Goal: Check status: Check status

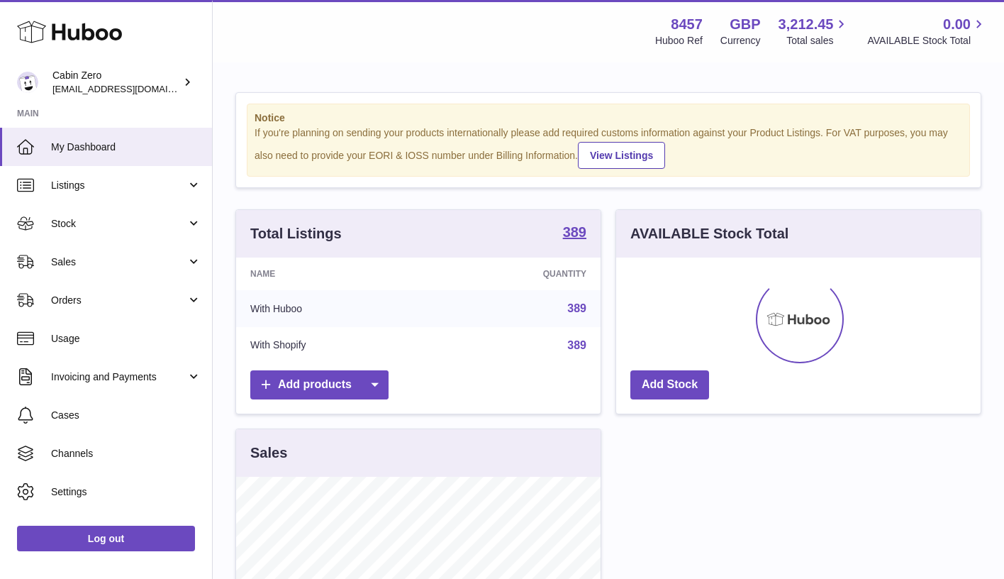
scroll to position [221, 364]
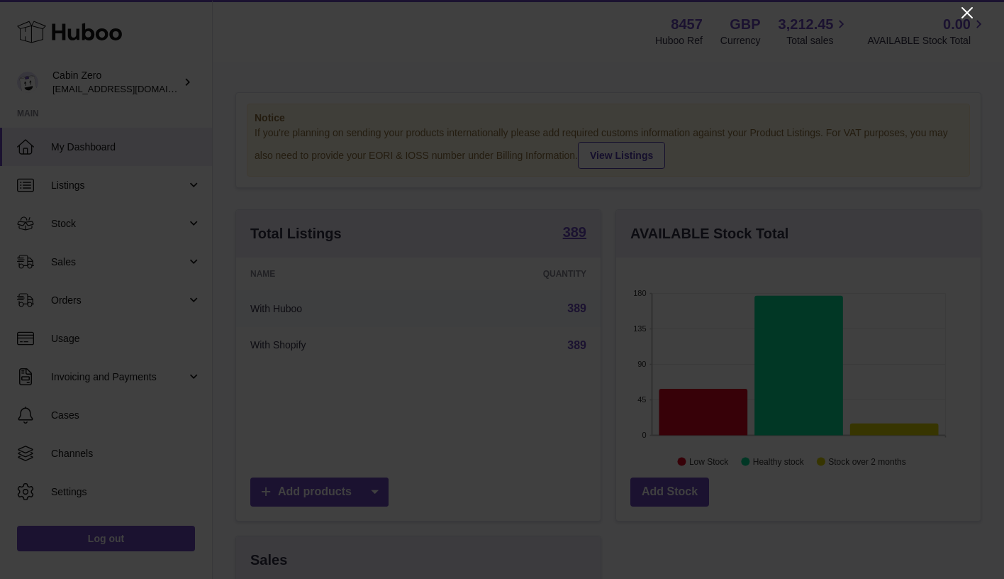
click at [966, 13] on icon "Close" at bounding box center [967, 12] width 11 height 11
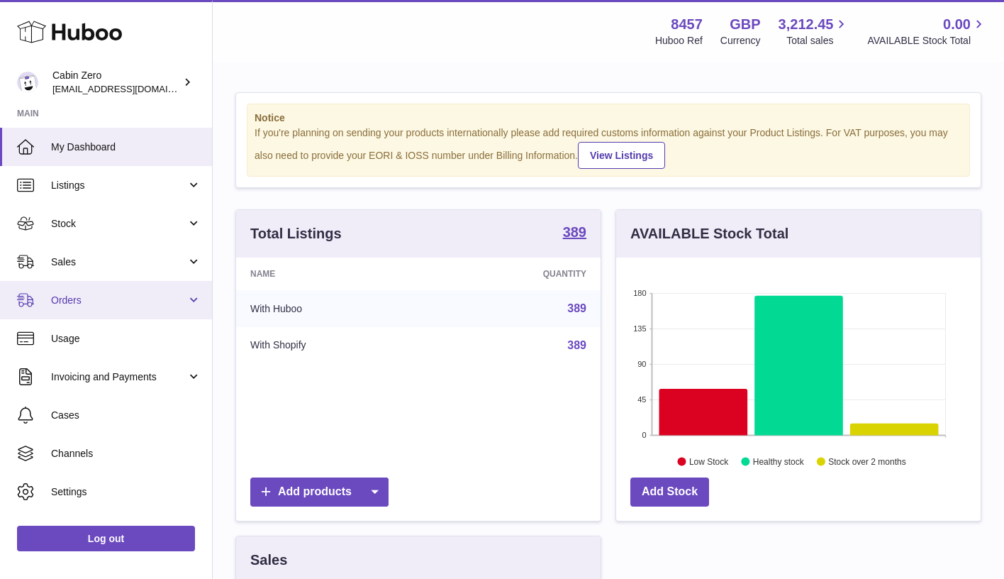
click at [132, 303] on span "Orders" at bounding box center [118, 300] width 135 height 13
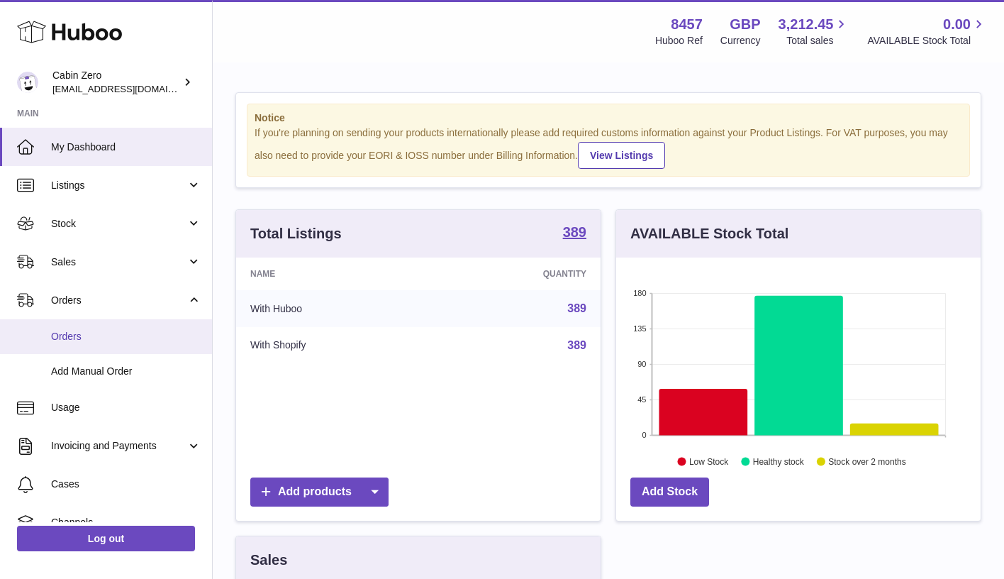
click at [118, 333] on span "Orders" at bounding box center [126, 336] width 150 height 13
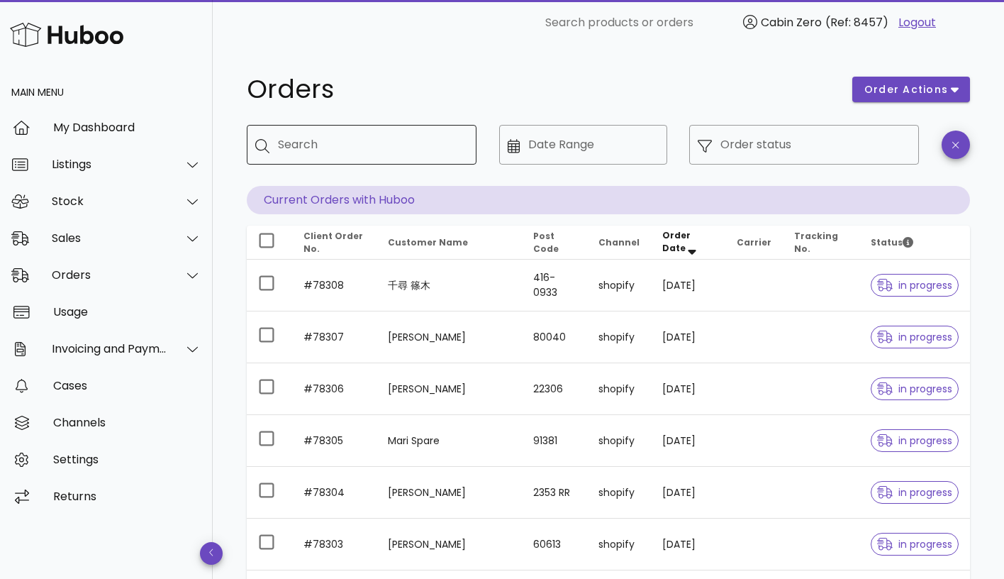
click at [414, 149] on input "Search" at bounding box center [371, 144] width 187 height 23
paste input "*****"
type input "*****"
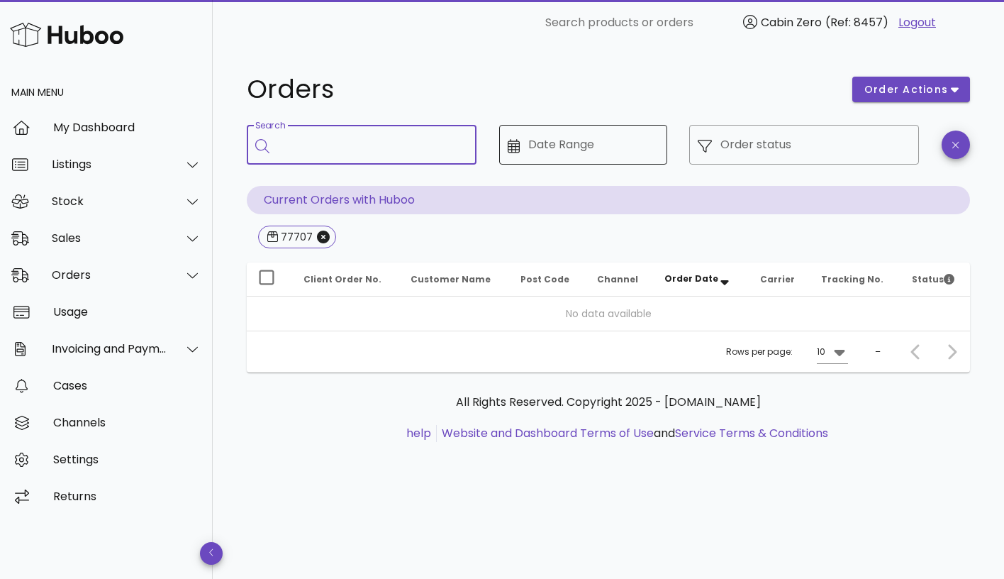
click at [598, 145] on input "Date Range" at bounding box center [593, 144] width 130 height 23
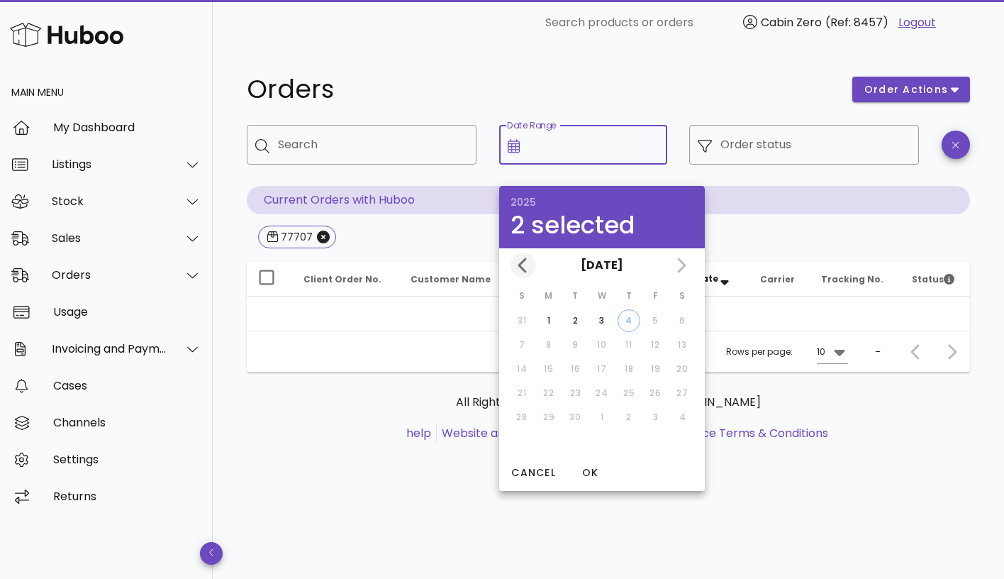
click at [530, 262] on icon "Previous month" at bounding box center [523, 265] width 17 height 17
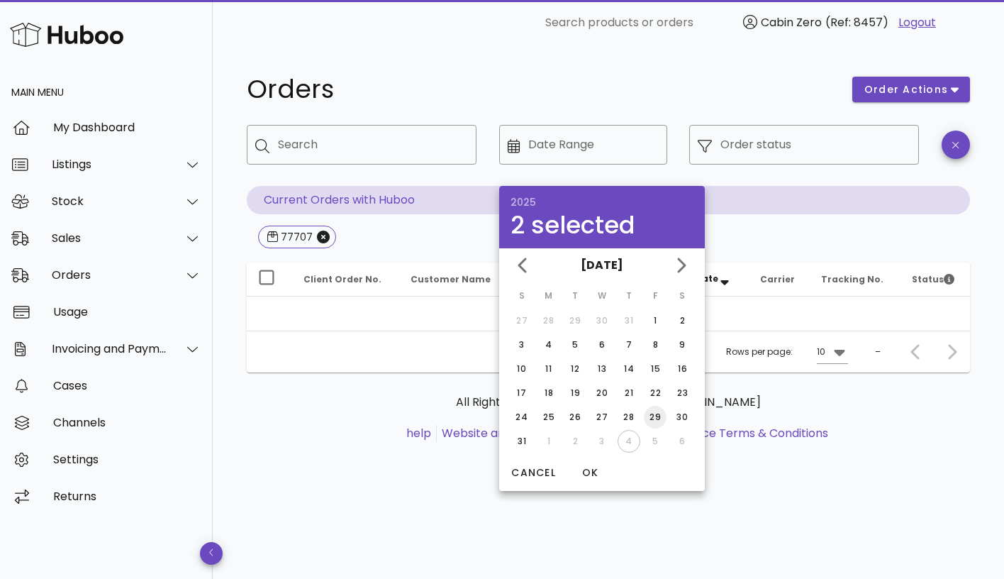
click at [660, 422] on div "29" at bounding box center [655, 417] width 23 height 13
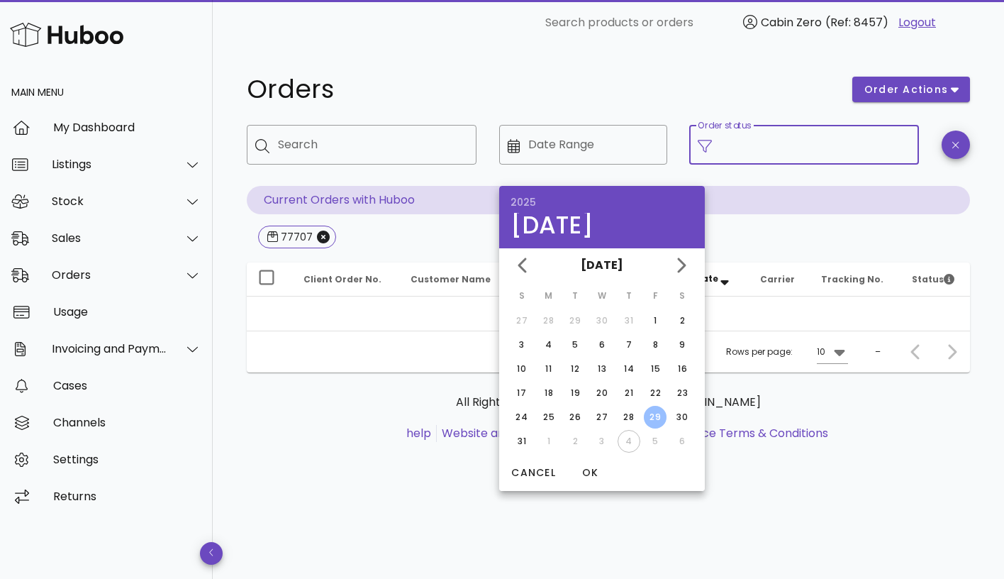
click at [804, 153] on input "Order status" at bounding box center [815, 144] width 190 height 23
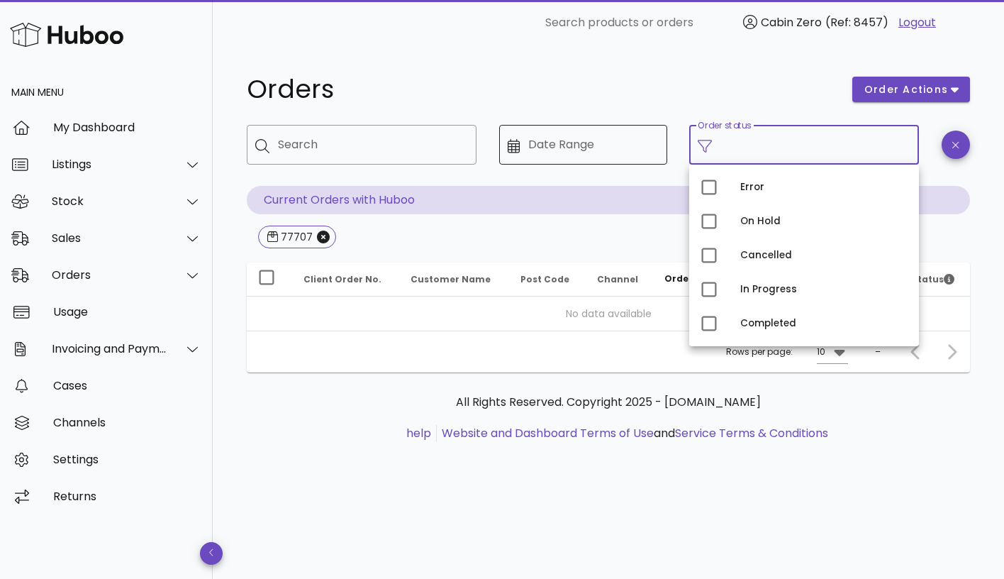
click at [635, 144] on input "Date Range" at bounding box center [593, 144] width 130 height 23
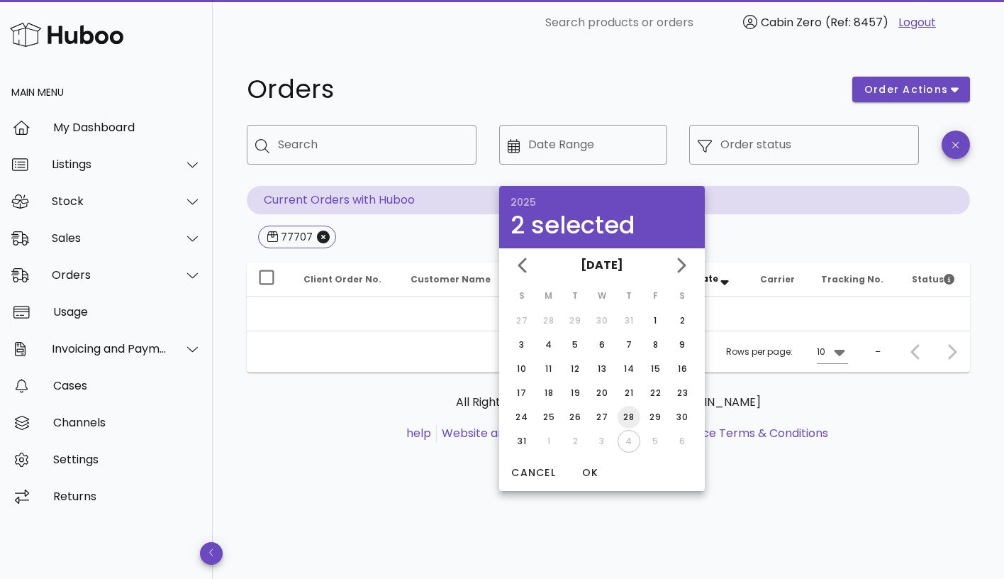
click at [628, 423] on div "28" at bounding box center [629, 417] width 23 height 13
click at [685, 261] on icon "Next month" at bounding box center [680, 265] width 17 height 17
click at [625, 316] on div "4" at bounding box center [628, 320] width 21 height 13
type input "**********"
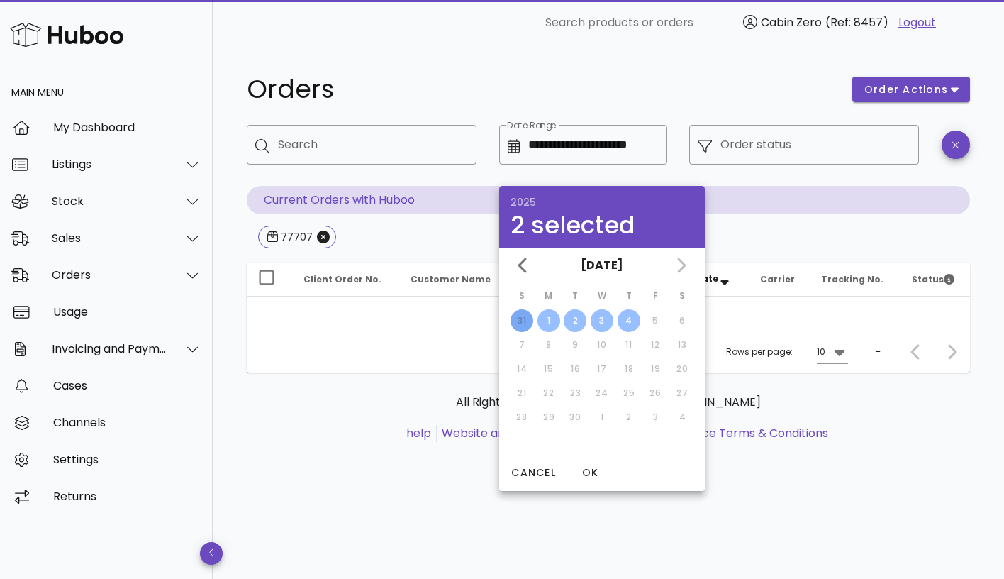
click at [847, 179] on div "​ Order status" at bounding box center [804, 155] width 247 height 78
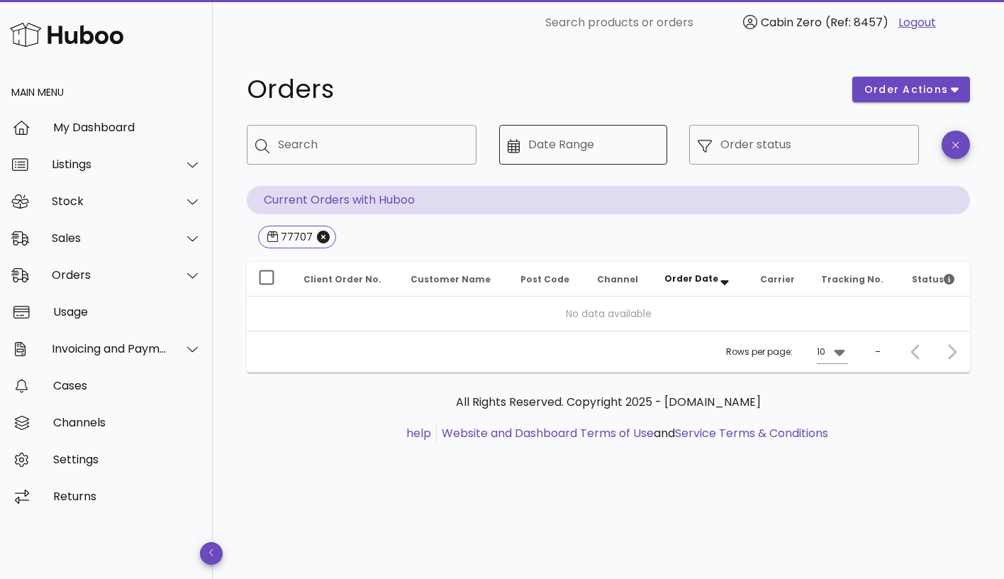
click at [573, 149] on input "Date Range" at bounding box center [593, 144] width 130 height 23
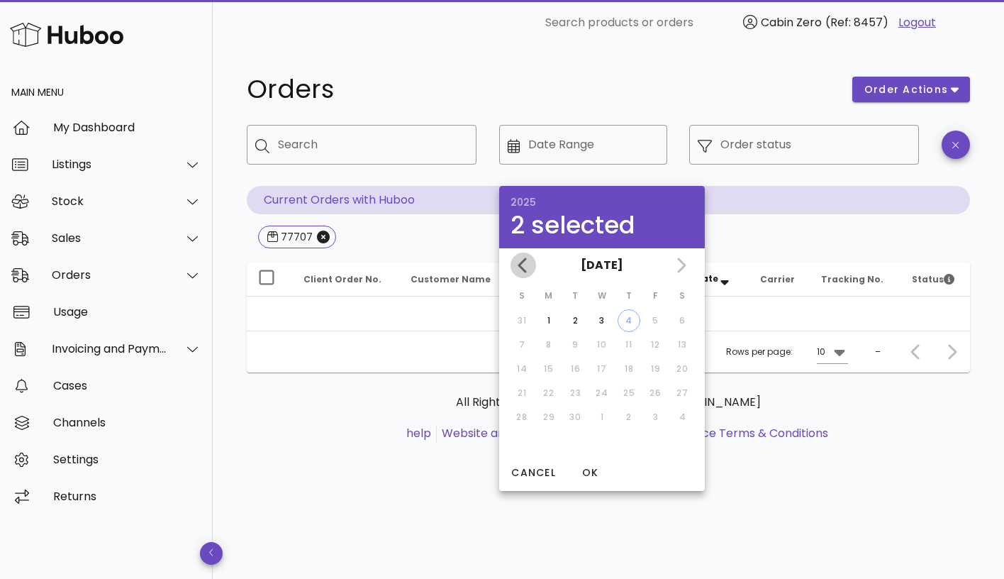
click at [530, 267] on icon "Previous month" at bounding box center [523, 265] width 17 height 17
click at [629, 418] on div "28" at bounding box center [629, 417] width 23 height 13
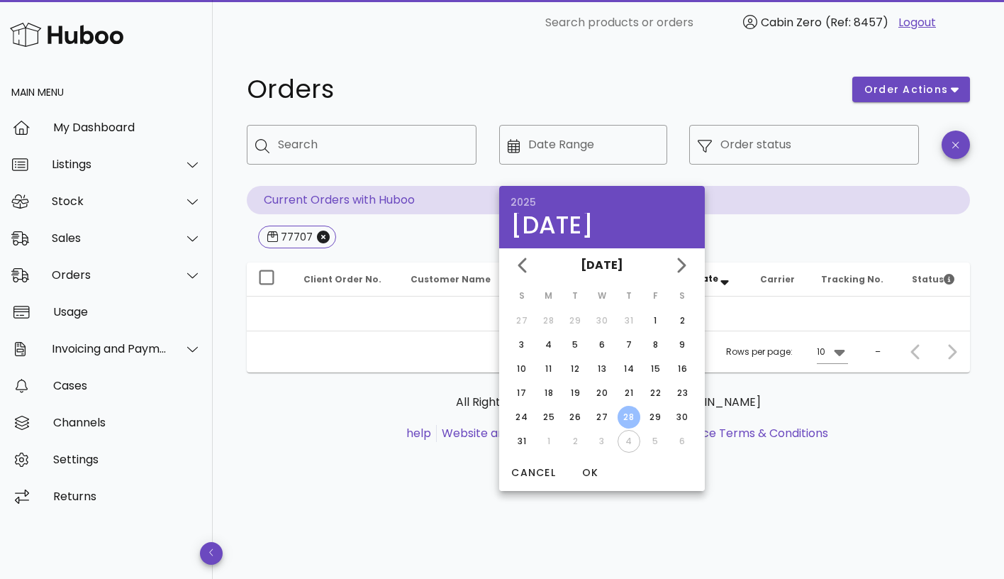
click at [625, 445] on td "4" at bounding box center [629, 441] width 26 height 23
click at [686, 261] on icon "Next month" at bounding box center [680, 265] width 17 height 17
click at [625, 322] on div "4" at bounding box center [628, 320] width 21 height 13
type input "**********"
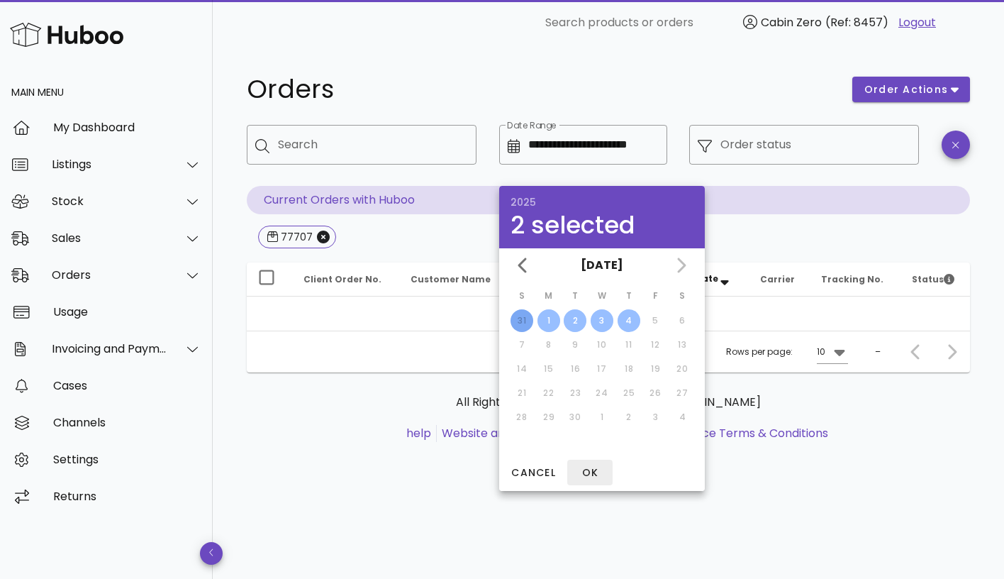
click at [591, 468] on span "OK" at bounding box center [590, 472] width 34 height 15
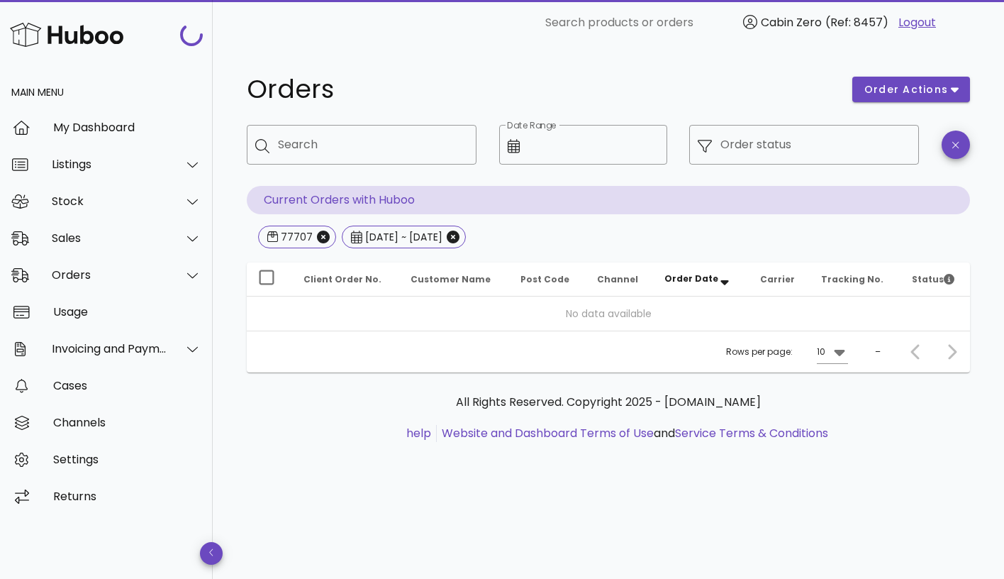
type input "**********"
click at [438, 147] on input "Search" at bounding box center [371, 144] width 187 height 23
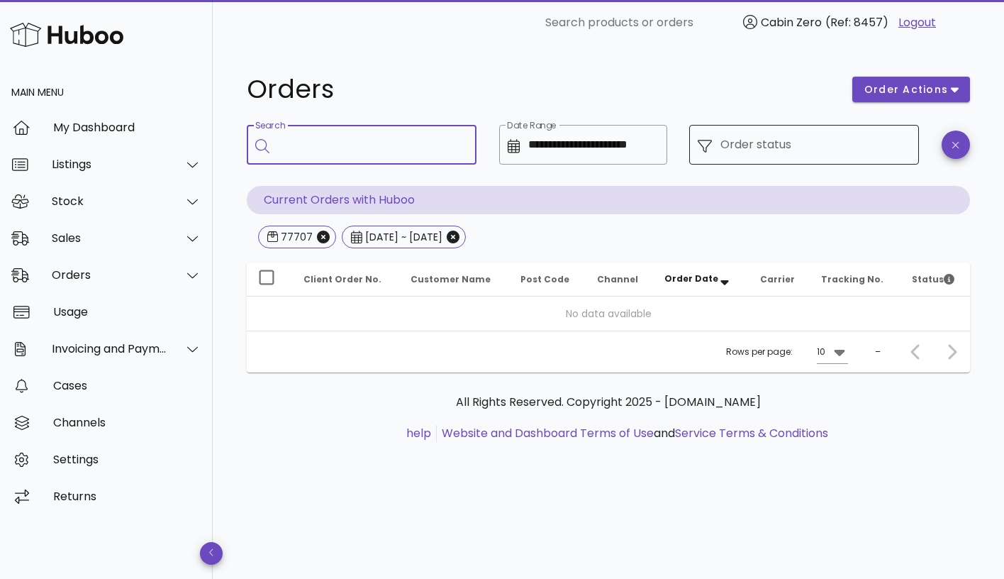
click at [829, 156] on div "Order status" at bounding box center [815, 145] width 190 height 40
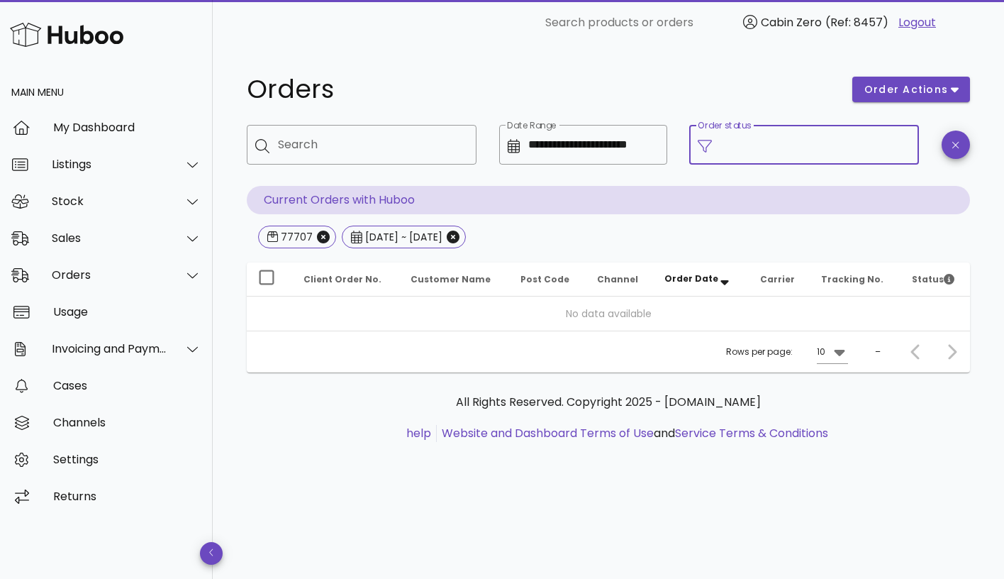
click at [707, 145] on icon at bounding box center [705, 146] width 14 height 14
click at [879, 141] on input "Order status" at bounding box center [815, 144] width 190 height 23
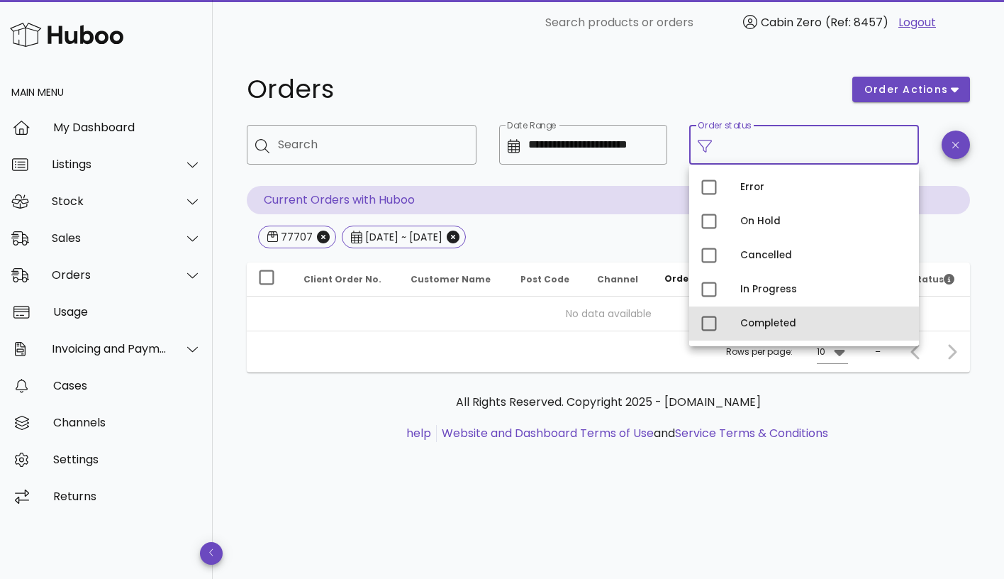
click at [806, 318] on div "Completed" at bounding box center [823, 323] width 167 height 11
type input "**********"
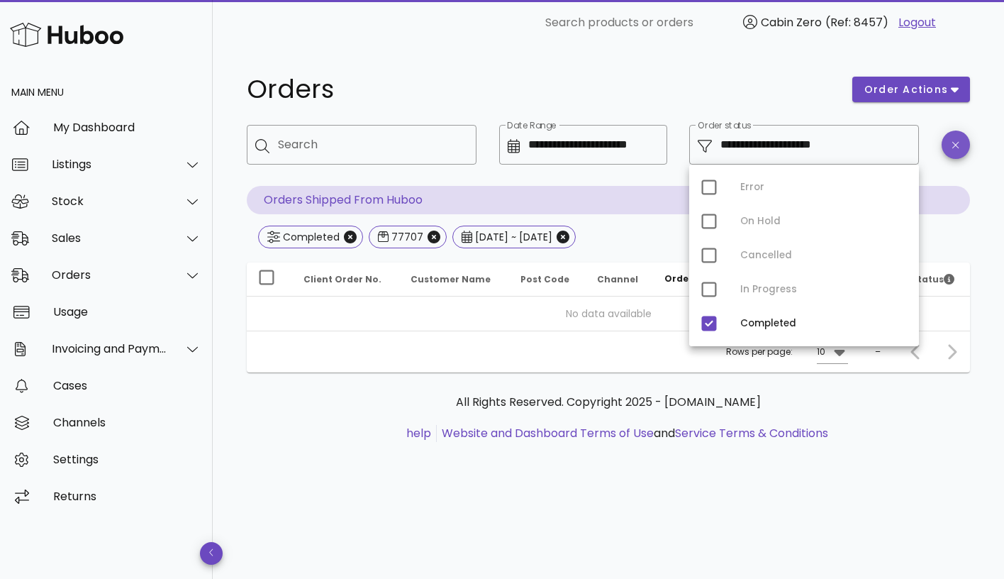
click at [947, 142] on span "button" at bounding box center [956, 145] width 28 height 11
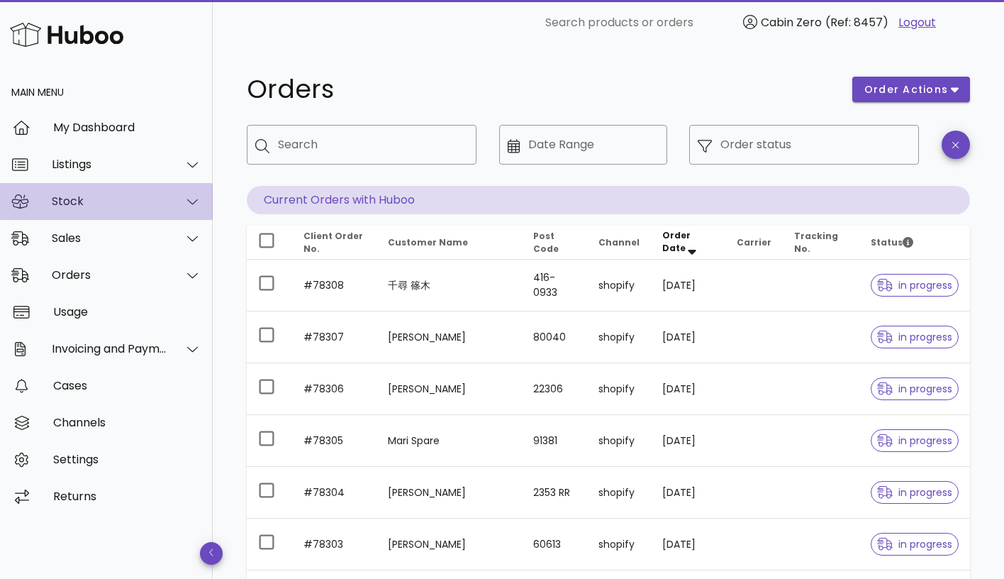
click at [184, 203] on div at bounding box center [193, 201] width 18 height 13
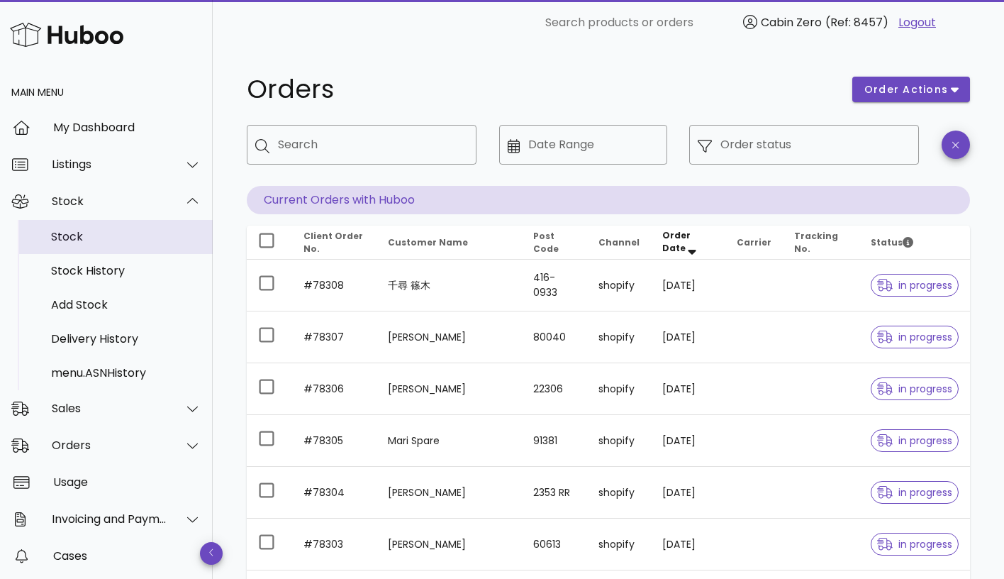
click at [154, 235] on div "Stock" at bounding box center [126, 236] width 150 height 13
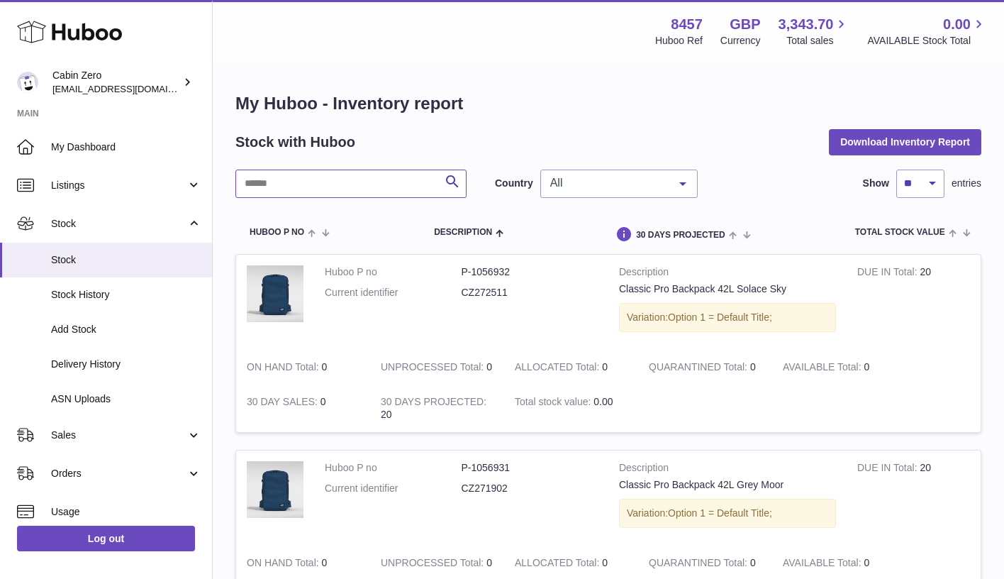
click at [374, 187] on input "text" at bounding box center [350, 183] width 231 height 28
paste input "********"
type input "********"
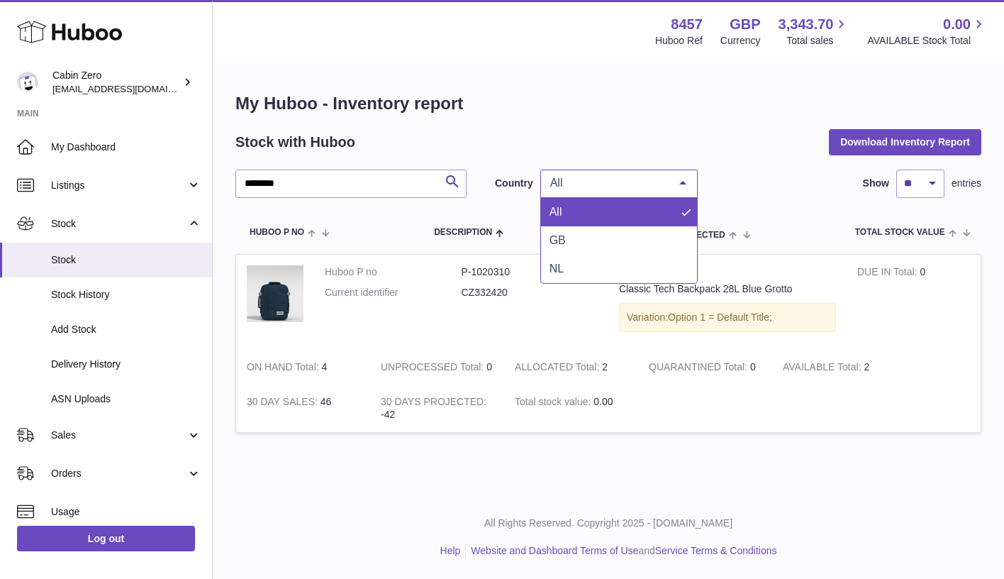
click at [662, 172] on div "All" at bounding box center [618, 183] width 157 height 28
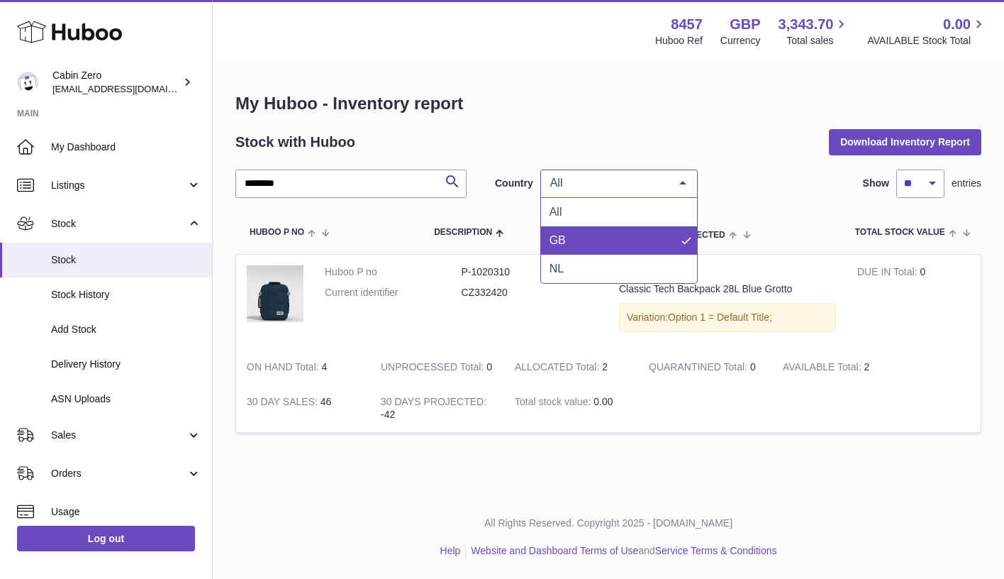
click at [620, 243] on span "GB" at bounding box center [619, 240] width 156 height 28
click at [667, 185] on span "GB" at bounding box center [608, 183] width 122 height 14
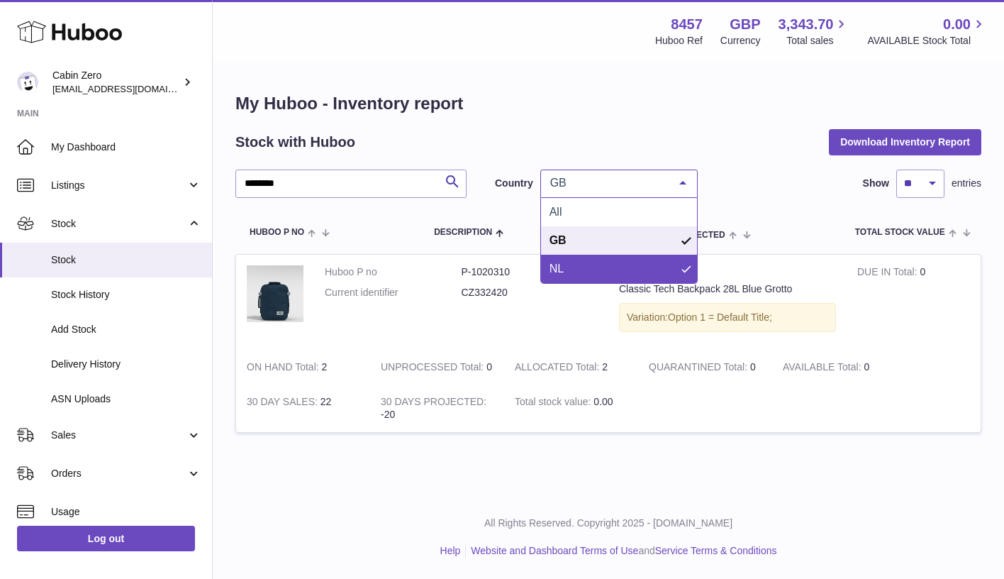
click at [640, 271] on span "NL" at bounding box center [619, 269] width 156 height 28
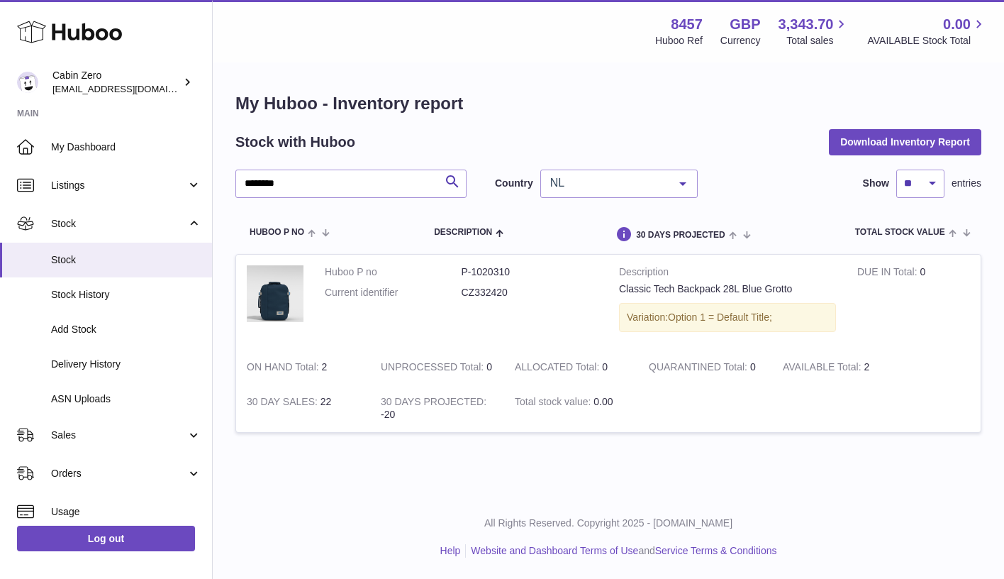
click at [677, 179] on div at bounding box center [683, 183] width 28 height 27
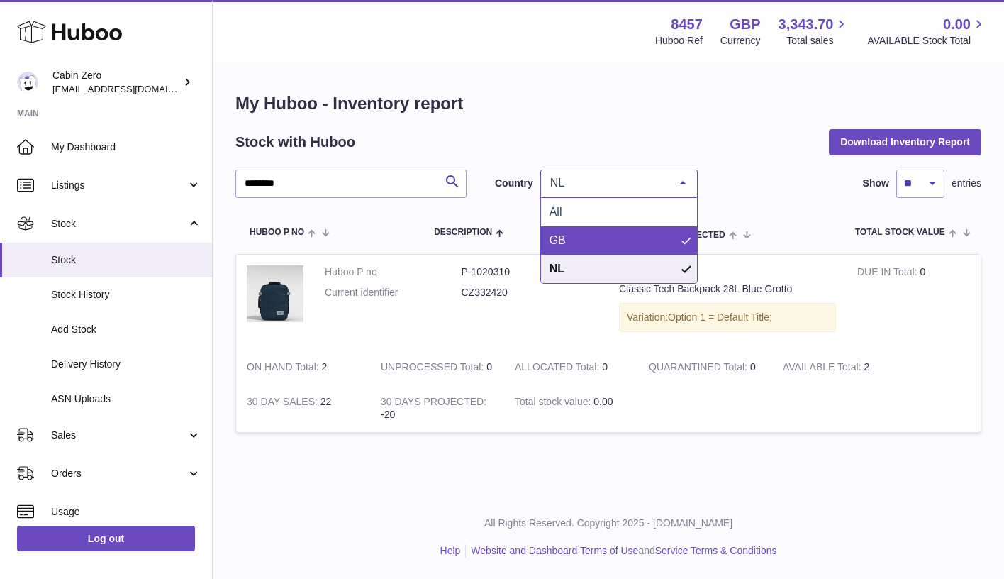
click at [647, 240] on span "GB" at bounding box center [619, 240] width 156 height 28
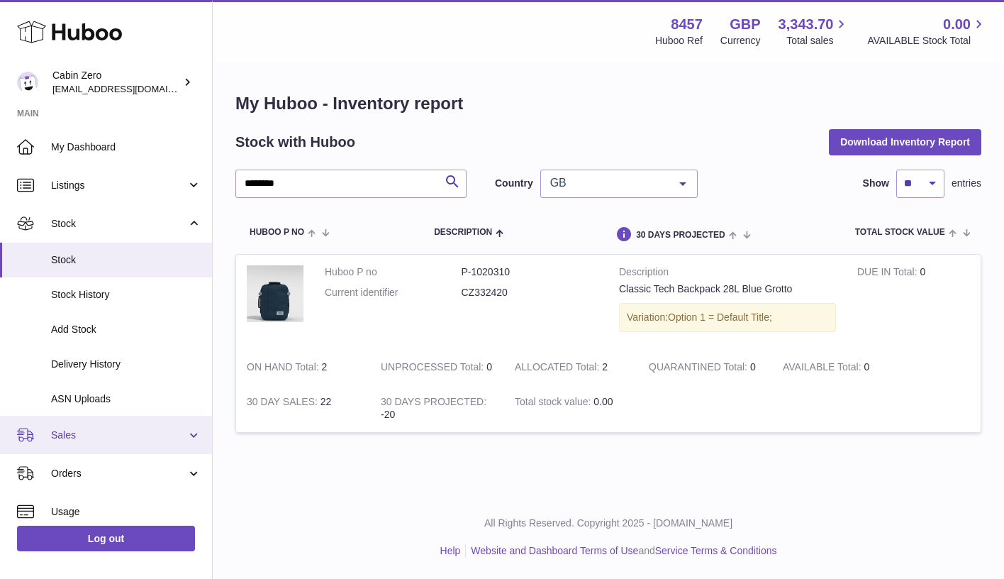
click at [99, 428] on span "Sales" at bounding box center [118, 434] width 135 height 13
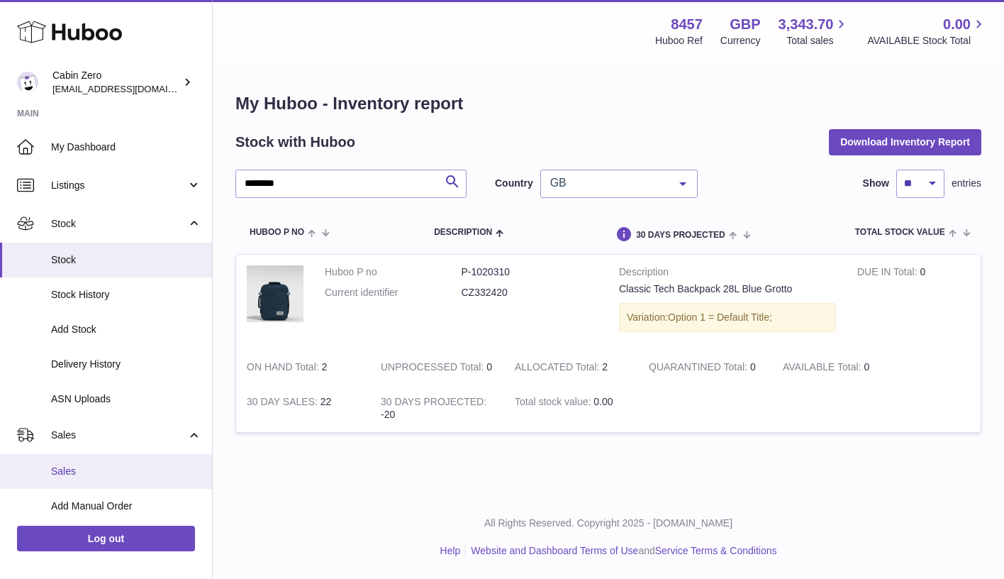
click at [87, 455] on link "Sales" at bounding box center [106, 471] width 212 height 35
